Goal: Transaction & Acquisition: Purchase product/service

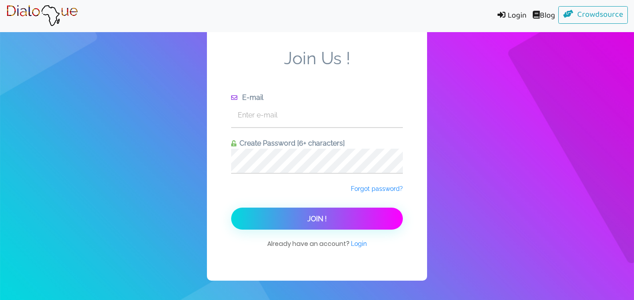
click at [56, 8] on img at bounding box center [42, 16] width 72 height 22
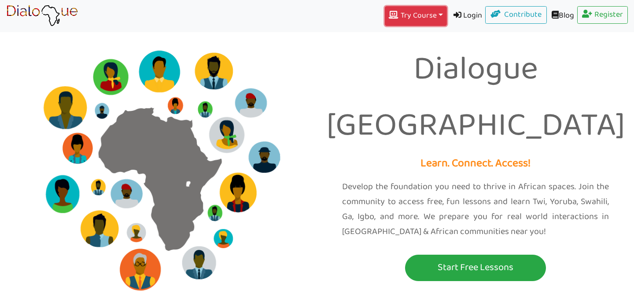
click at [425, 13] on button "Try Course Toggle Dropdown" at bounding box center [416, 16] width 62 height 20
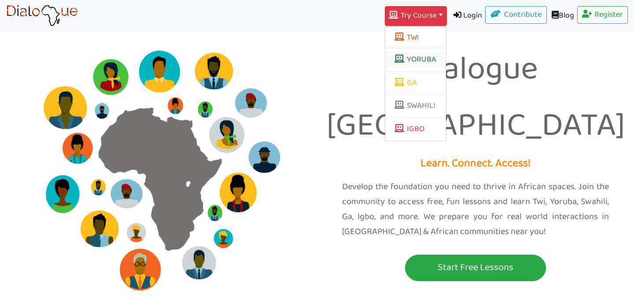
click at [413, 56] on link "YORUBA" at bounding box center [415, 60] width 61 height 17
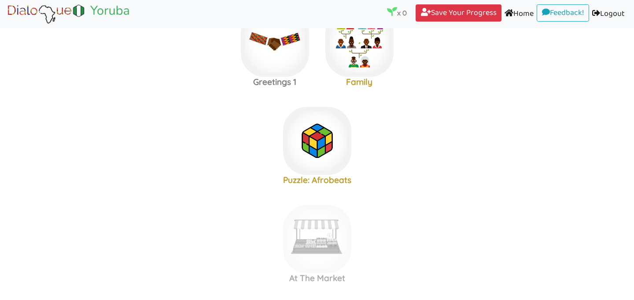
scroll to position [203, 0]
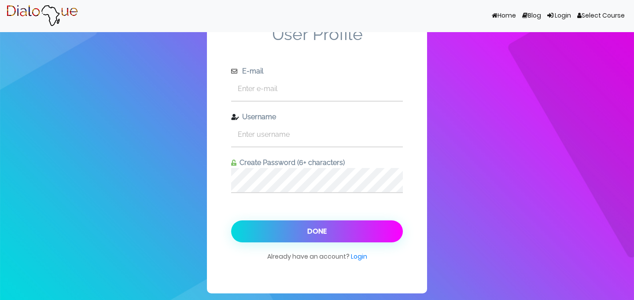
scroll to position [11, 0]
